Goal: Task Accomplishment & Management: Manage account settings

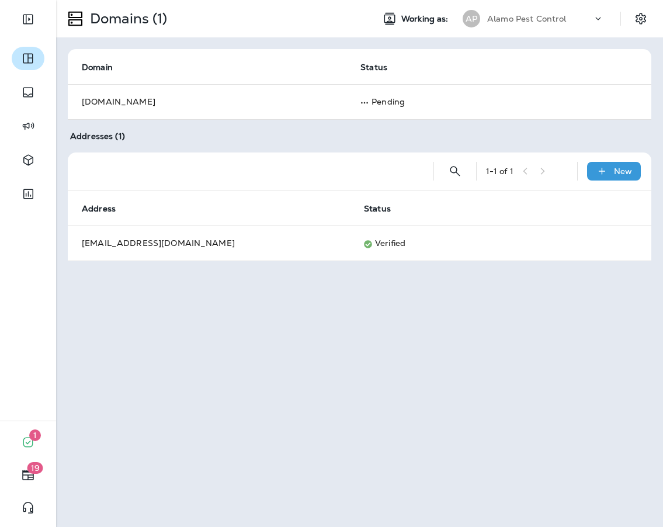
click at [34, 61] on button "button" at bounding box center [28, 58] width 33 height 23
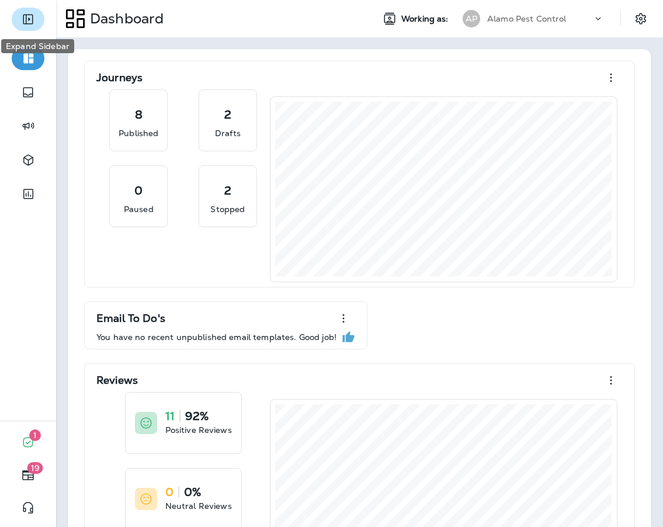
click at [27, 19] on icon "Expand Sidebar" at bounding box center [28, 19] width 14 height 14
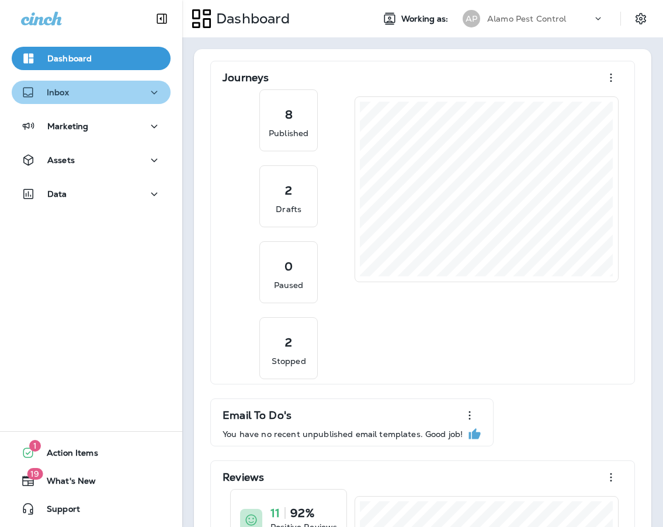
click at [72, 94] on div "Inbox" at bounding box center [91, 92] width 140 height 15
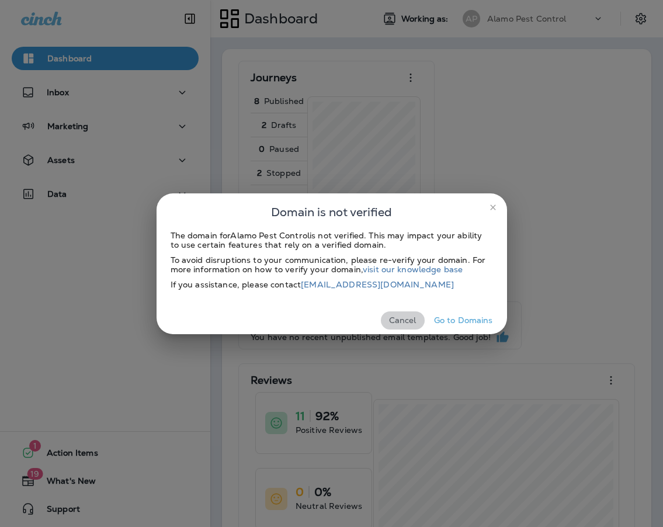
click at [390, 317] on button "Cancel" at bounding box center [403, 320] width 44 height 18
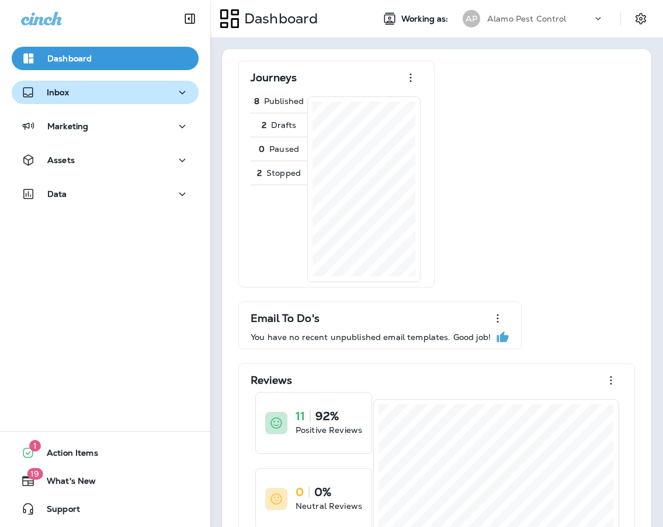
click at [153, 96] on div "Inbox" at bounding box center [105, 92] width 168 height 15
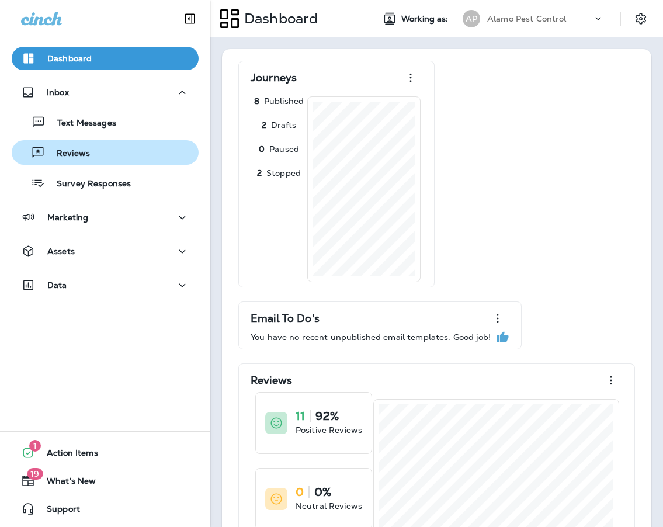
click at [127, 151] on div "Reviews" at bounding box center [105, 153] width 178 height 18
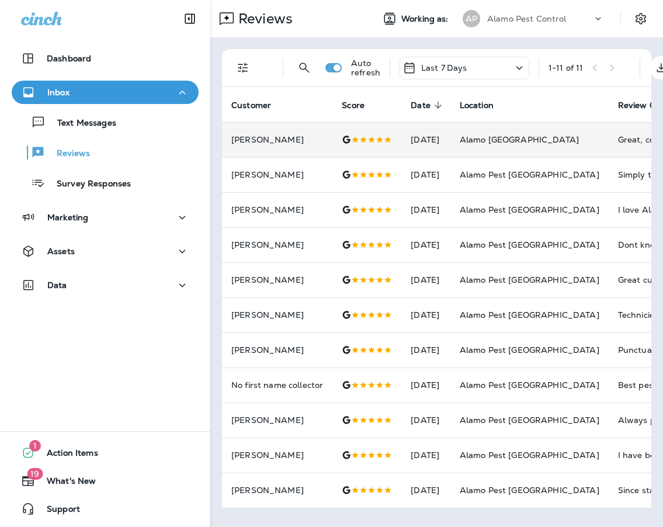
click at [321, 147] on td "Kaitlyn Haning" at bounding box center [277, 139] width 110 height 35
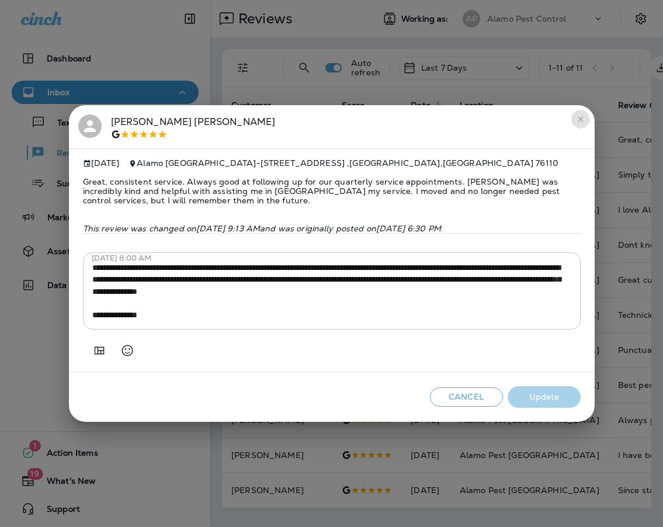
click at [577, 114] on icon "close" at bounding box center [580, 118] width 9 height 9
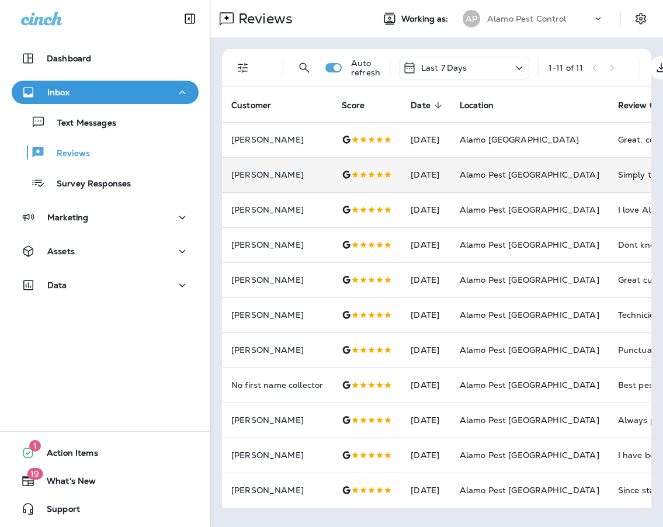
click at [328, 168] on td "Mike Penny" at bounding box center [277, 174] width 110 height 35
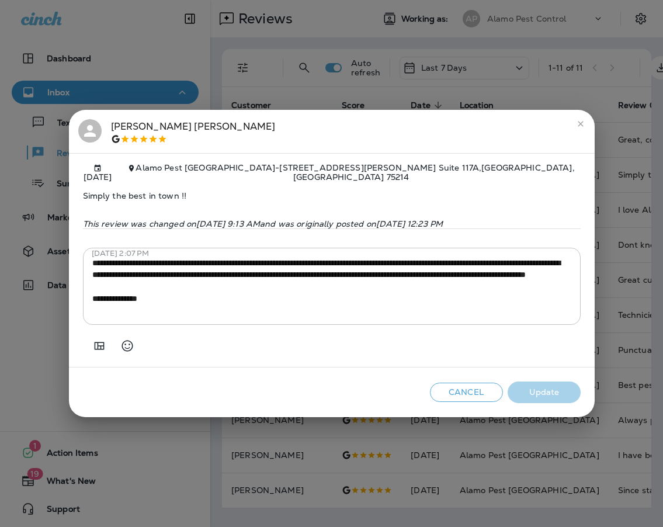
click at [624, 183] on div "**********" at bounding box center [331, 263] width 663 height 527
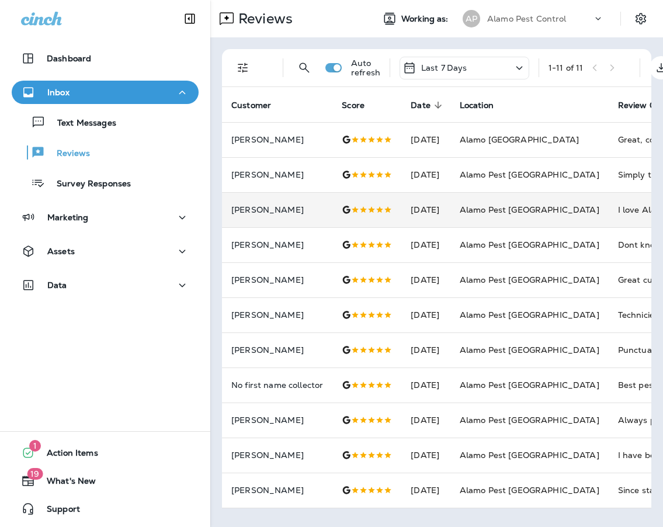
click at [313, 215] on td "Kathy Green" at bounding box center [277, 209] width 110 height 35
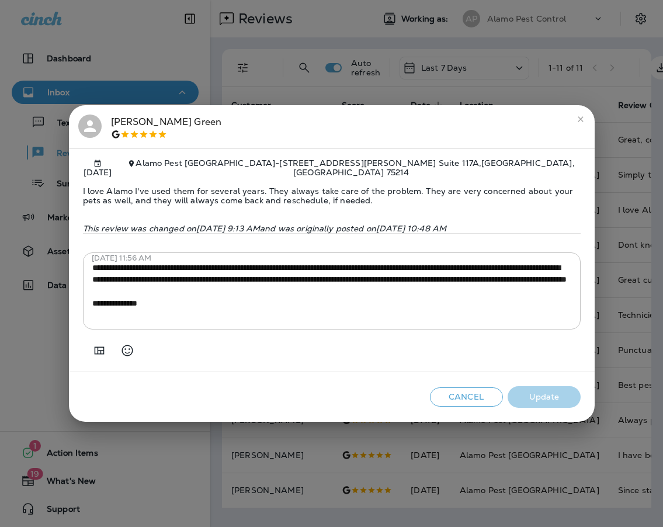
click at [614, 204] on div "**********" at bounding box center [331, 263] width 663 height 527
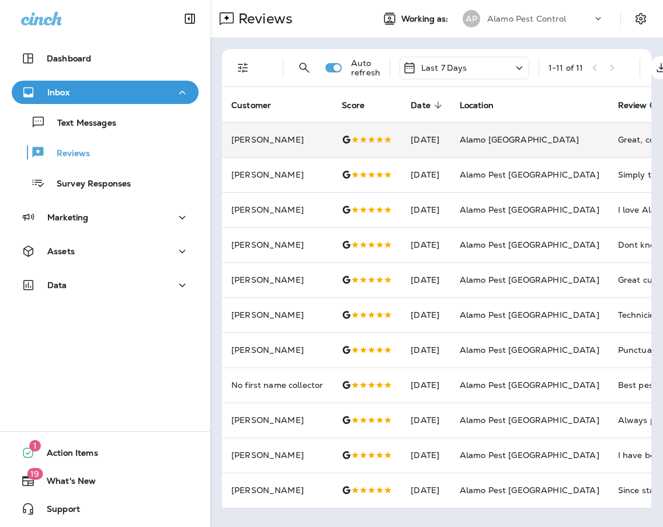
click at [384, 135] on div at bounding box center [367, 139] width 50 height 9
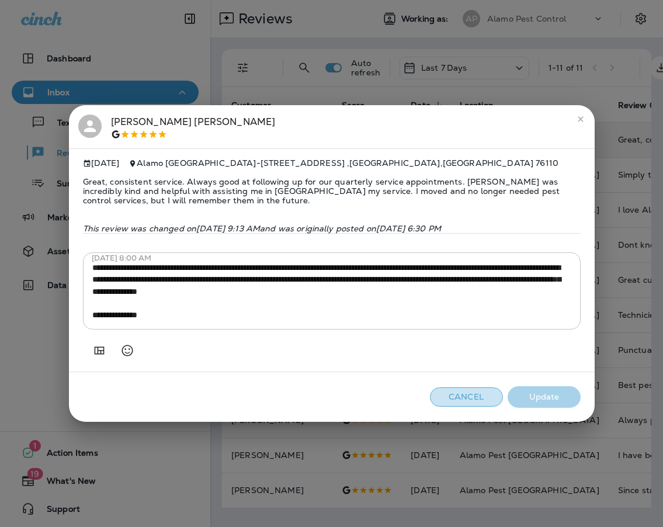
click at [467, 392] on button "Cancel" at bounding box center [466, 396] width 73 height 19
